Goal: Find specific page/section: Find specific page/section

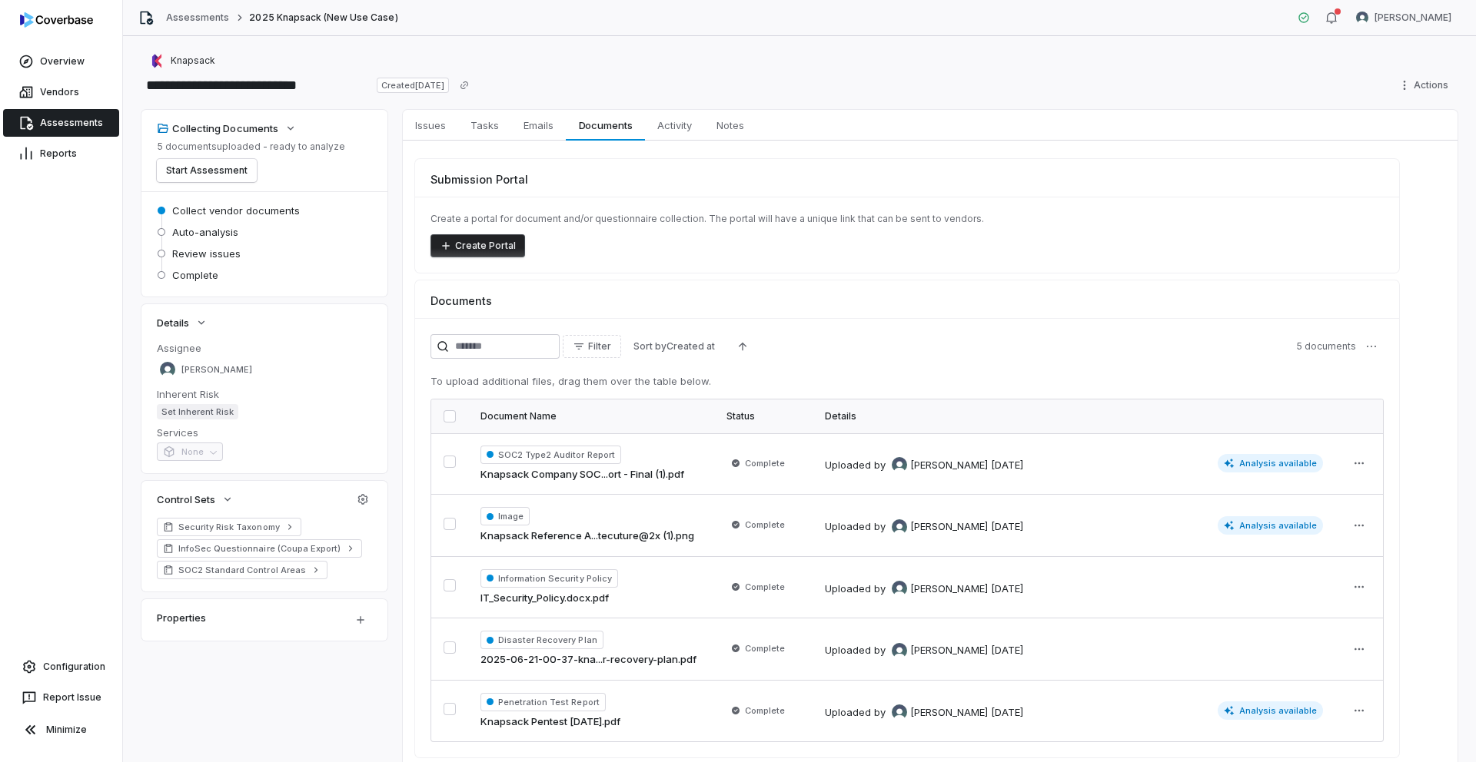
click at [25, 117] on icon at bounding box center [27, 124] width 13 height 14
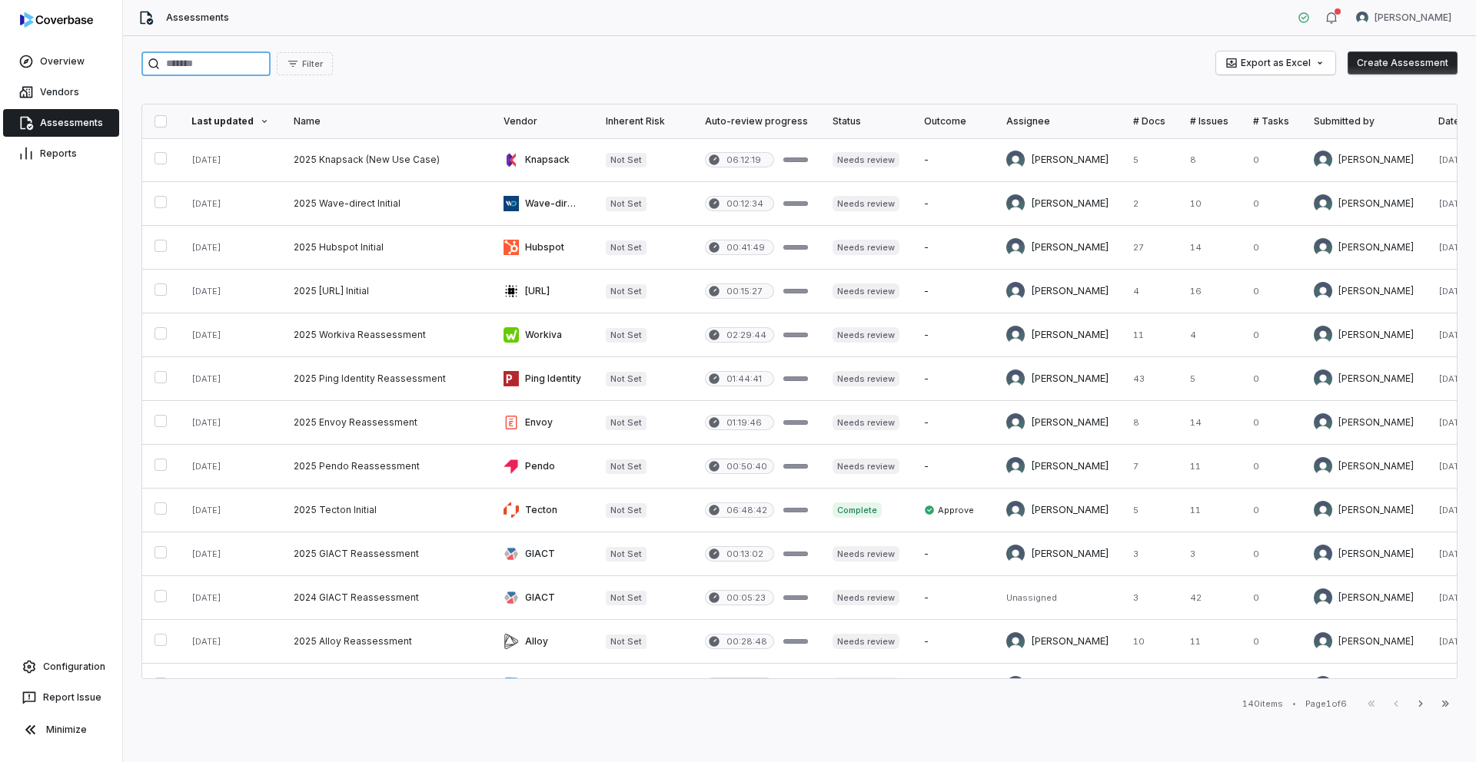
click at [177, 64] on input "search" at bounding box center [205, 63] width 129 height 25
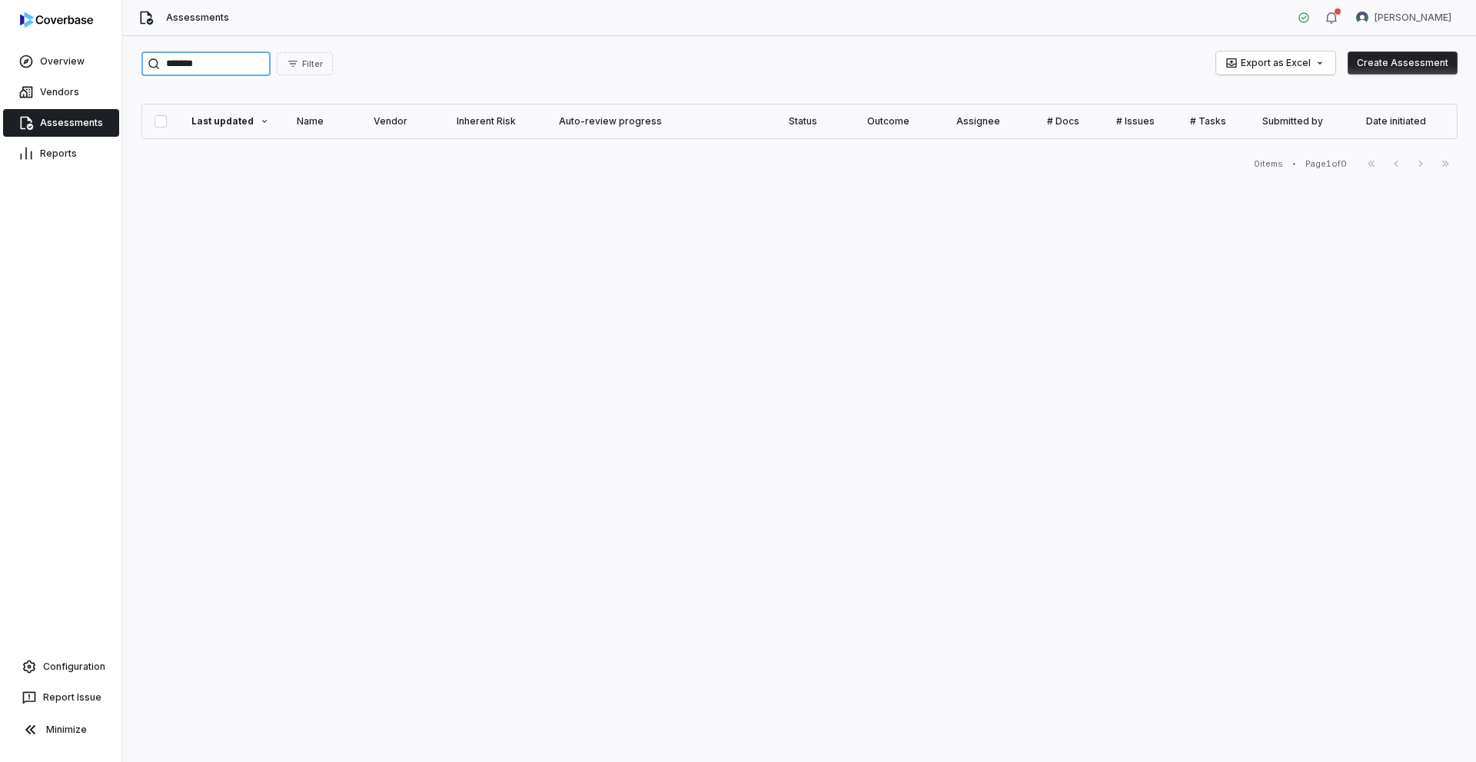
type input "*******"
